Goal: Task Accomplishment & Management: Use online tool/utility

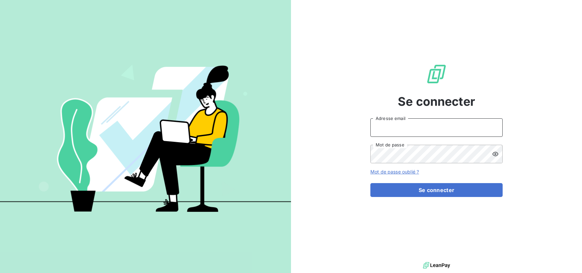
click at [400, 122] on input "Adresse email" at bounding box center [436, 127] width 132 height 19
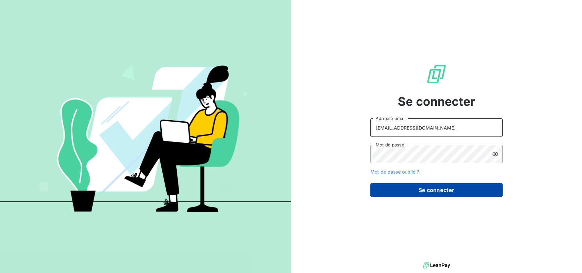
type input "[EMAIL_ADDRESS][DOMAIN_NAME]"
click at [434, 188] on button "Se connecter" at bounding box center [436, 190] width 132 height 14
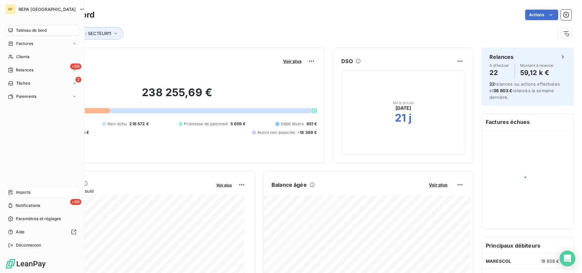
click at [29, 190] on span "Imports" at bounding box center [23, 192] width 15 height 6
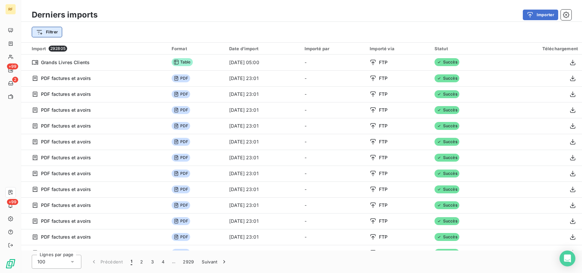
click at [51, 35] on html "RF +99 2 +99 Derniers imports Importer Filtrer Import 292805 Format Date d’impo…" at bounding box center [291, 136] width 582 height 273
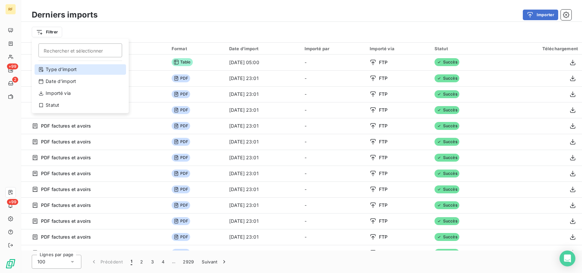
click at [61, 67] on div "Type d’import" at bounding box center [80, 69] width 92 height 11
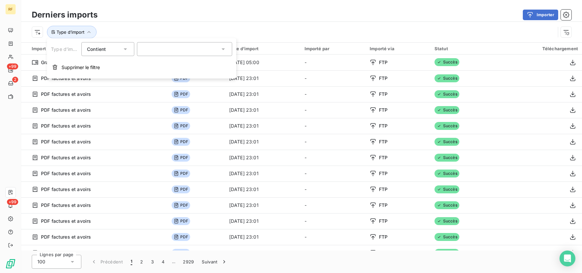
click at [163, 49] on div at bounding box center [184, 49] width 95 height 14
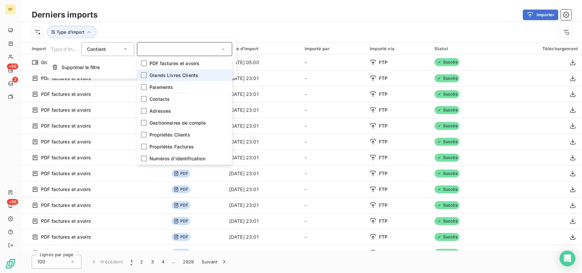
click at [160, 75] on span "Grands Livres Clients" at bounding box center [173, 75] width 49 height 7
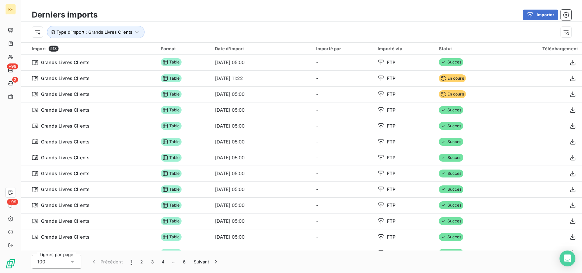
click at [232, 14] on div "Importer" at bounding box center [338, 15] width 466 height 11
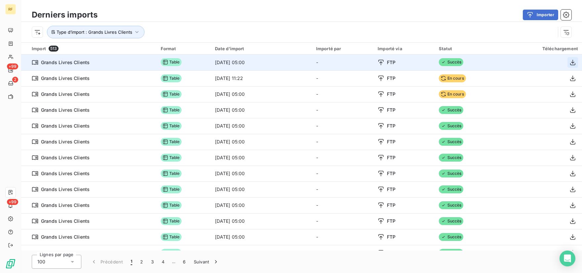
click at [569, 64] on icon "button" at bounding box center [572, 62] width 7 height 7
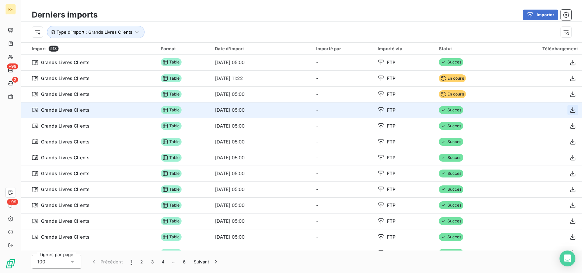
click at [569, 113] on icon "button" at bounding box center [572, 110] width 7 height 7
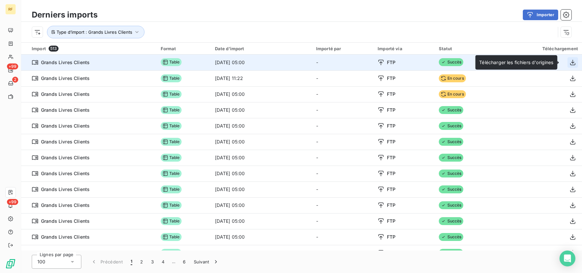
click at [569, 64] on icon "button" at bounding box center [572, 62] width 7 height 7
click at [570, 62] on icon "button" at bounding box center [572, 62] width 5 height 6
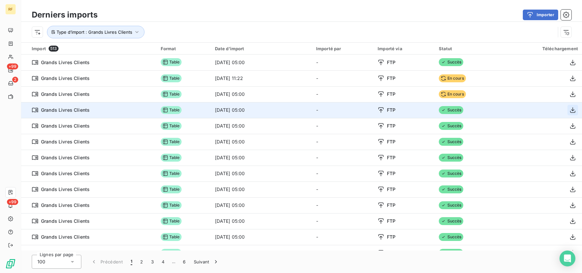
click at [570, 111] on icon "button" at bounding box center [572, 110] width 5 height 6
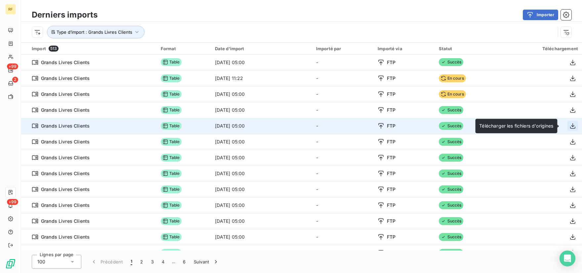
click at [569, 126] on icon "button" at bounding box center [572, 126] width 7 height 7
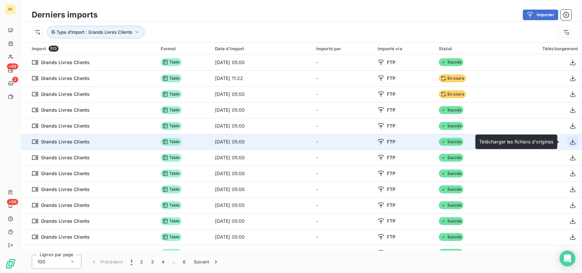
click at [569, 142] on icon "button" at bounding box center [572, 141] width 7 height 7
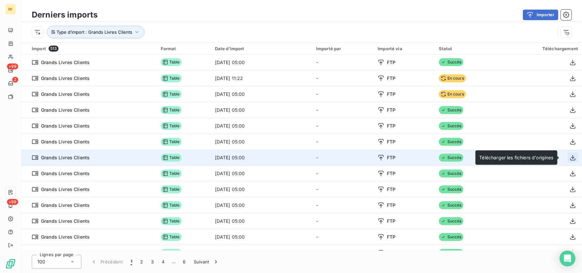
click at [569, 156] on icon "button" at bounding box center [572, 157] width 7 height 7
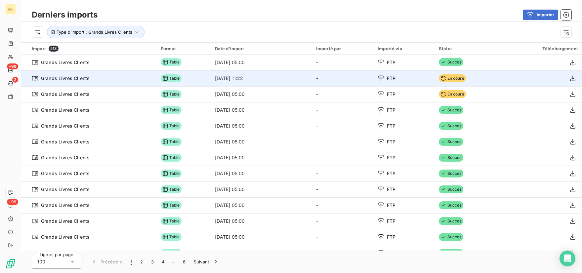
click at [387, 79] on span "FTP" at bounding box center [391, 78] width 9 height 7
click at [380, 77] on icon at bounding box center [380, 78] width 7 height 7
click at [384, 78] on div "FTP" at bounding box center [403, 78] width 53 height 7
